Goal: Check status: Check status

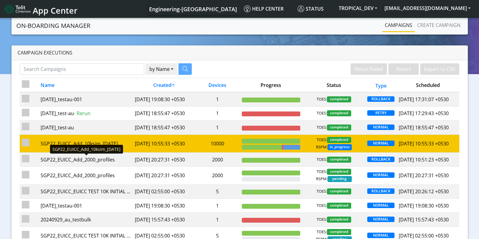
click at [85, 147] on div "SGP22_EUICC_Add_10ksim_[DATE]" at bounding box center [86, 143] width 90 height 7
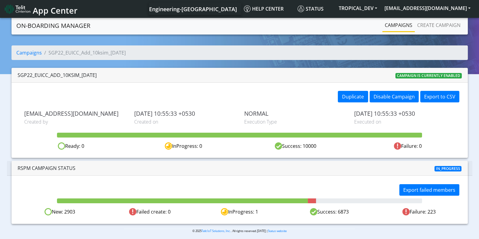
drag, startPoint x: 437, startPoint y: 168, endPoint x: 395, endPoint y: 183, distance: 44.2
click at [470, 166] on div "RSPM Campaign Status In_progress" at bounding box center [239, 168] width 465 height 15
click at [192, 169] on div at bounding box center [239, 168] width 151 height 7
drag, startPoint x: 338, startPoint y: 212, endPoint x: 368, endPoint y: 208, distance: 30.6
click at [368, 208] on div "Success: 6873" at bounding box center [329, 212] width 90 height 8
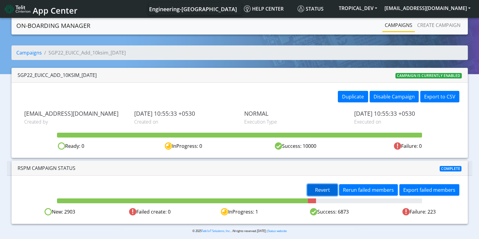
click at [329, 190] on span "Revert" at bounding box center [322, 190] width 15 height 7
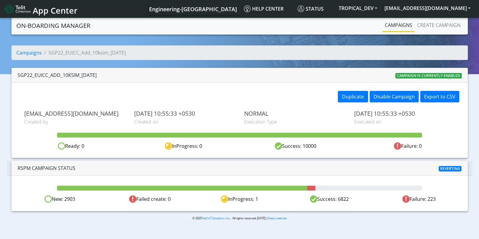
drag, startPoint x: 343, startPoint y: 198, endPoint x: 347, endPoint y: 201, distance: 4.2
click at [348, 199] on div "Success: 6822" at bounding box center [329, 199] width 90 height 8
drag, startPoint x: 338, startPoint y: 198, endPoint x: 350, endPoint y: 198, distance: 12.1
click at [350, 198] on div "Success: 6820" at bounding box center [329, 199] width 90 height 8
